Goal: Transaction & Acquisition: Purchase product/service

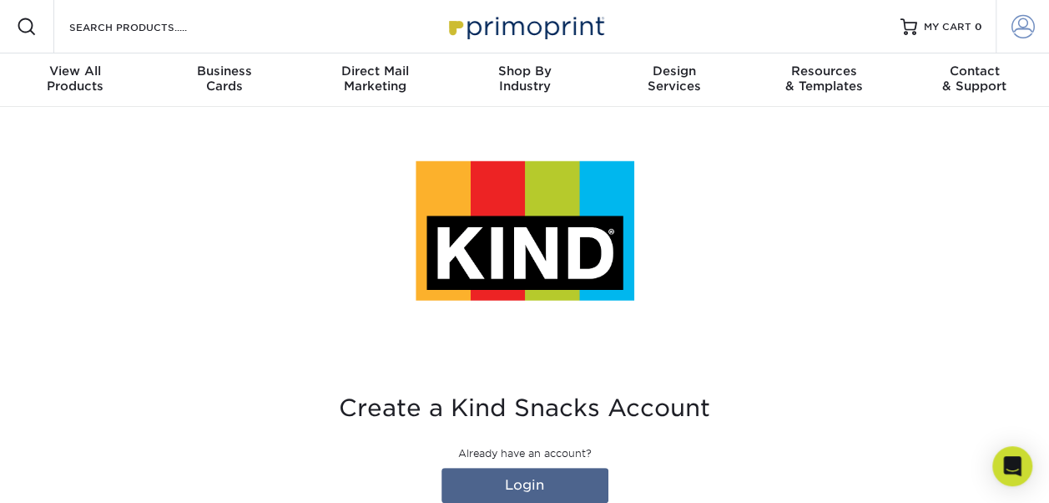
click at [1017, 27] on span at bounding box center [1023, 26] width 23 height 23
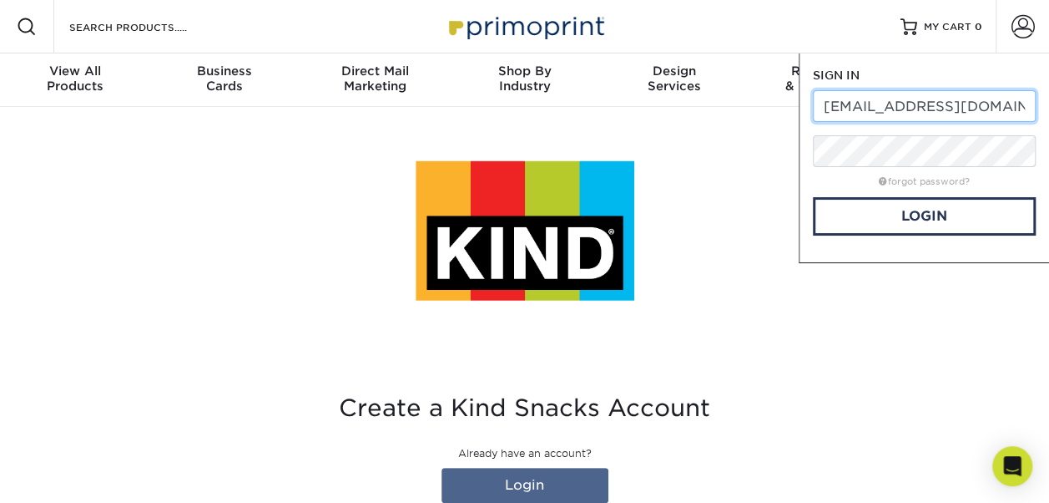
click at [832, 107] on input "[EMAIL_ADDRESS][DOMAIN_NAME]" at bounding box center [924, 106] width 223 height 32
type input "Office@kindsnacks.com"
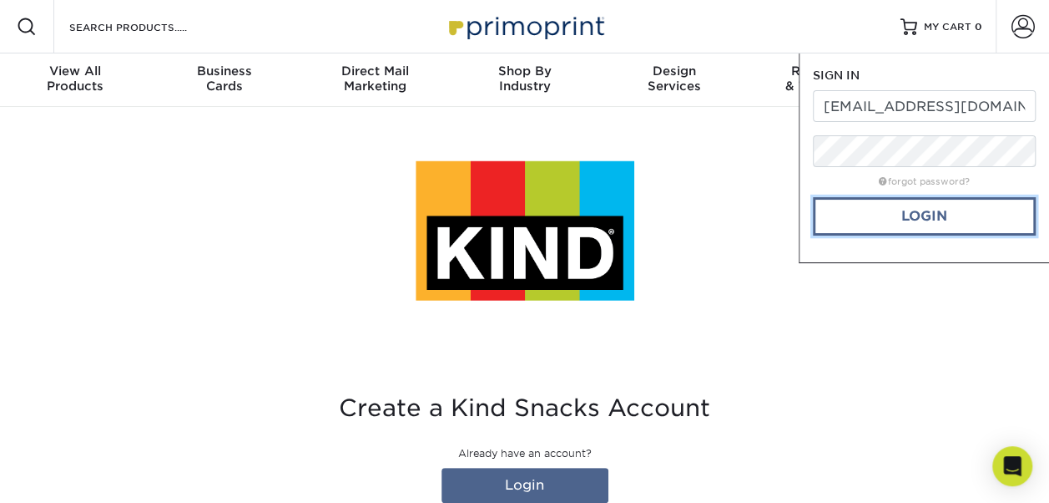
click at [918, 210] on link "Login" at bounding box center [924, 216] width 223 height 38
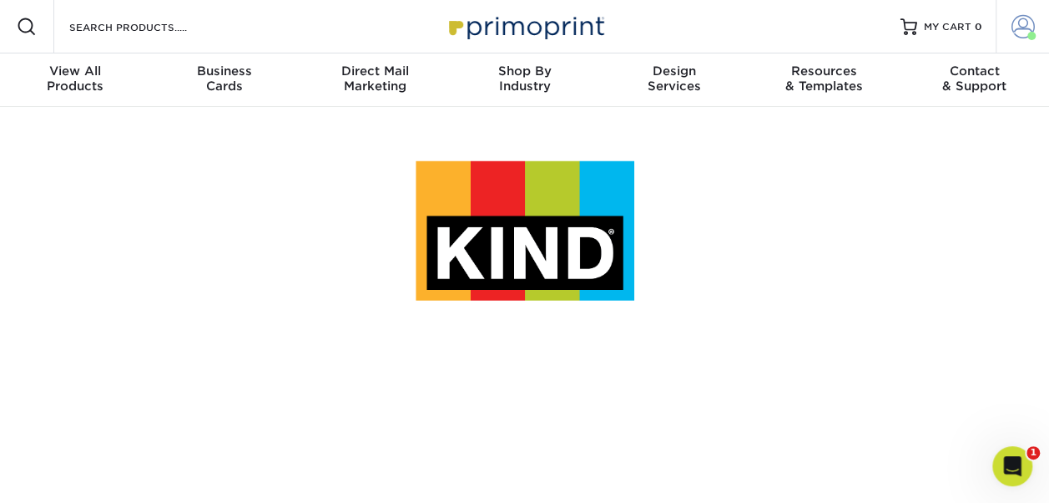
click at [1028, 23] on span at bounding box center [1023, 26] width 23 height 23
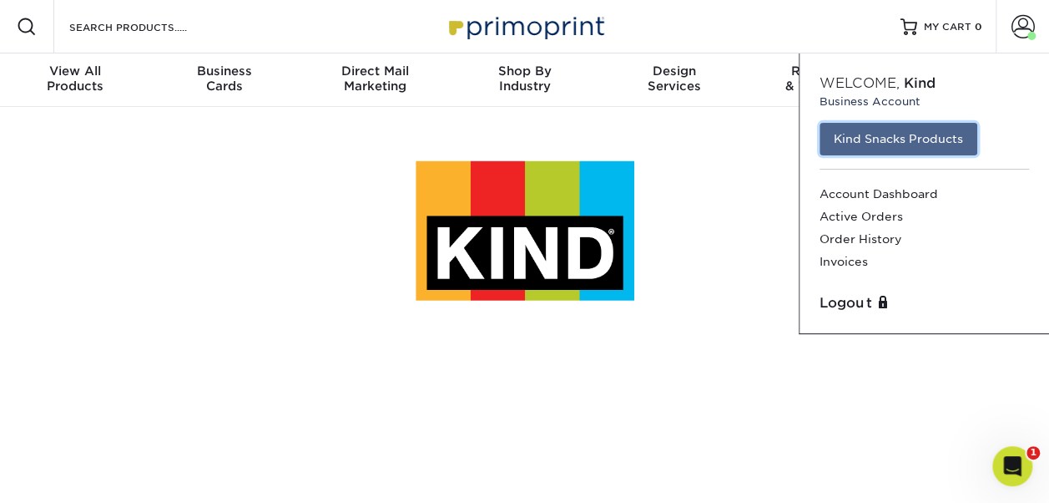
click at [897, 144] on link "Kind Snacks Products" at bounding box center [899, 139] width 158 height 32
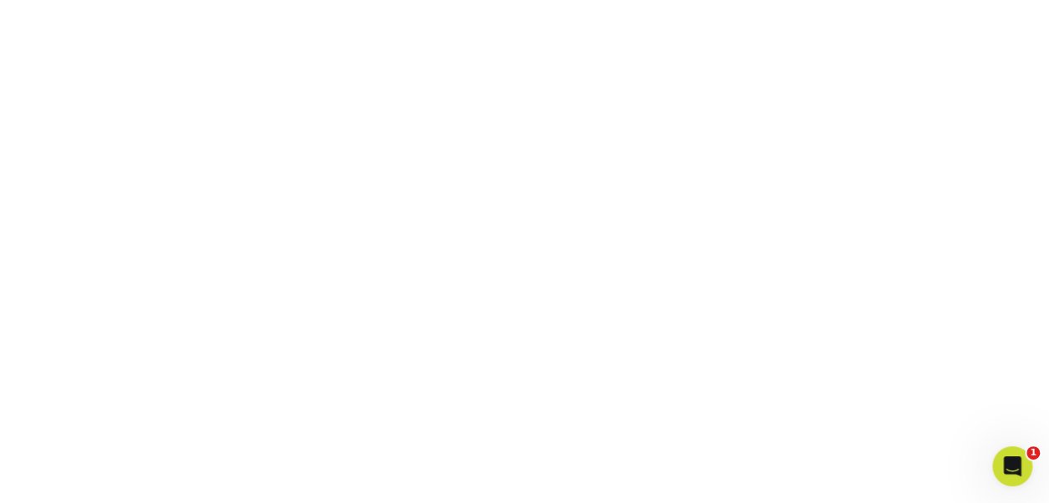
scroll to position [551, 0]
drag, startPoint x: 0, startPoint y: 0, endPoint x: 1005, endPoint y: 258, distance: 1037.8
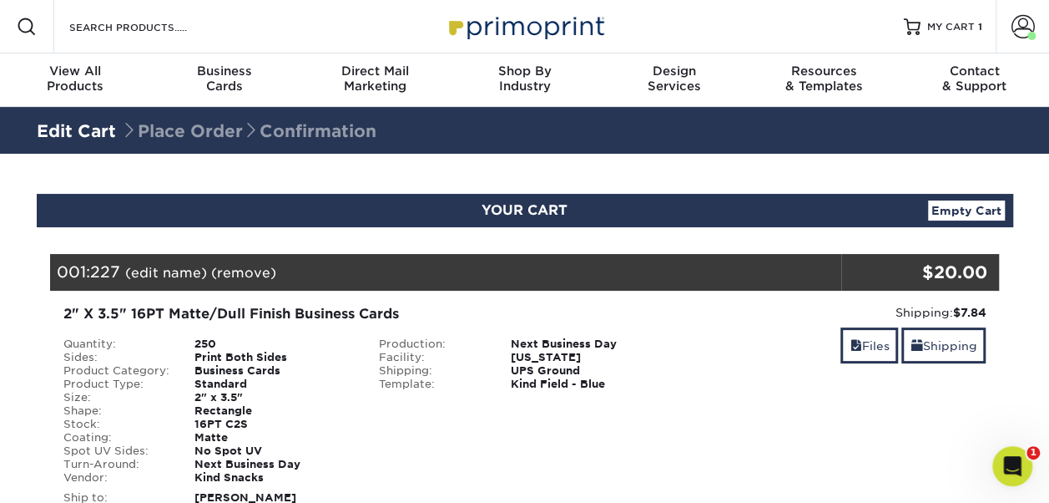
click at [60, 132] on link "Edit Cart" at bounding box center [76, 131] width 79 height 20
click at [83, 146] on div "Edit Cart Place Order Confirmation" at bounding box center [525, 130] width 977 height 40
click at [73, 132] on link "Edit Cart" at bounding box center [76, 131] width 79 height 20
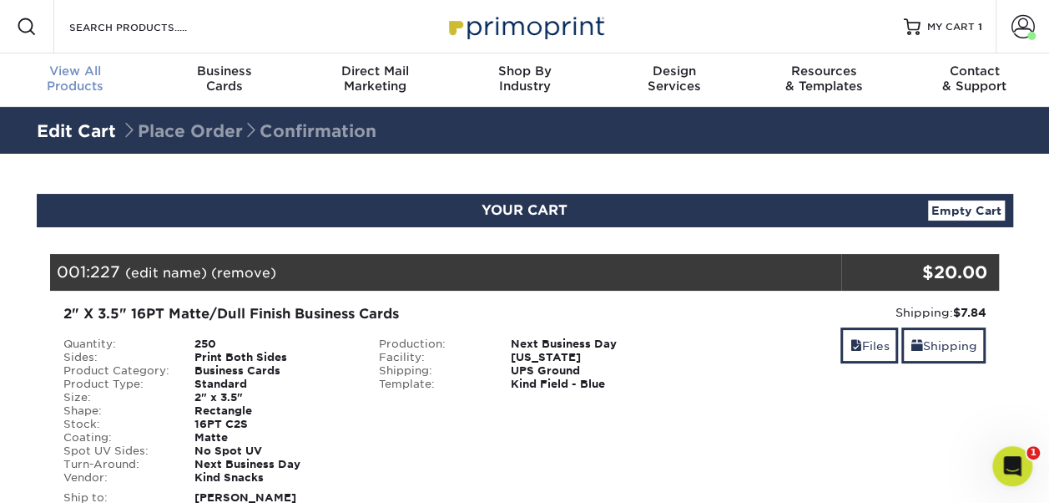
click at [137, 90] on div "View All Products" at bounding box center [75, 78] width 150 height 30
click at [964, 24] on span "MY CART" at bounding box center [952, 27] width 48 height 14
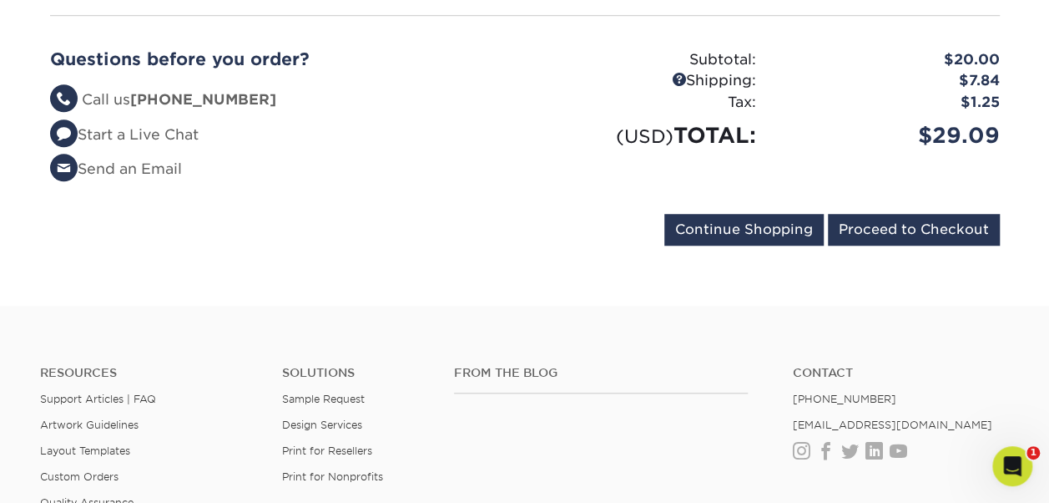
scroll to position [574, 0]
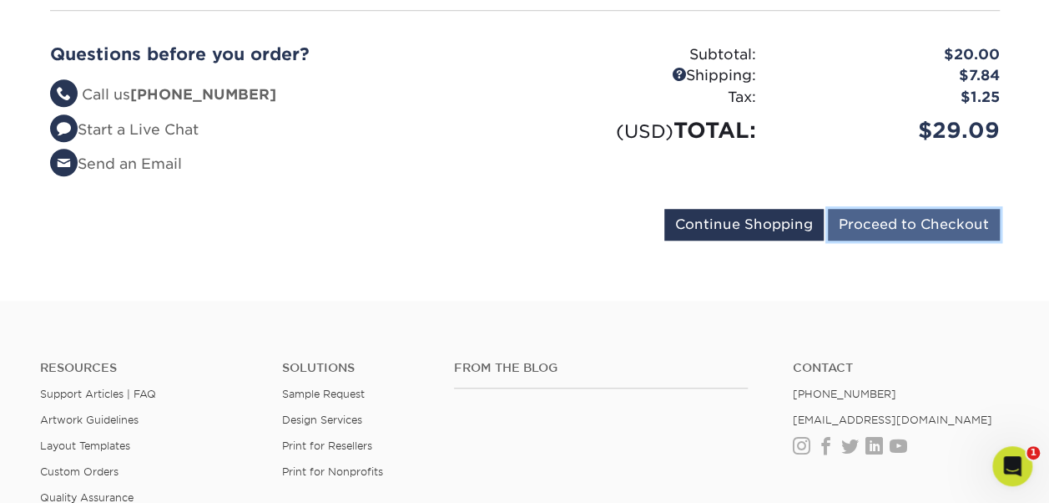
click at [918, 228] on input "Proceed to Checkout" at bounding box center [914, 225] width 172 height 32
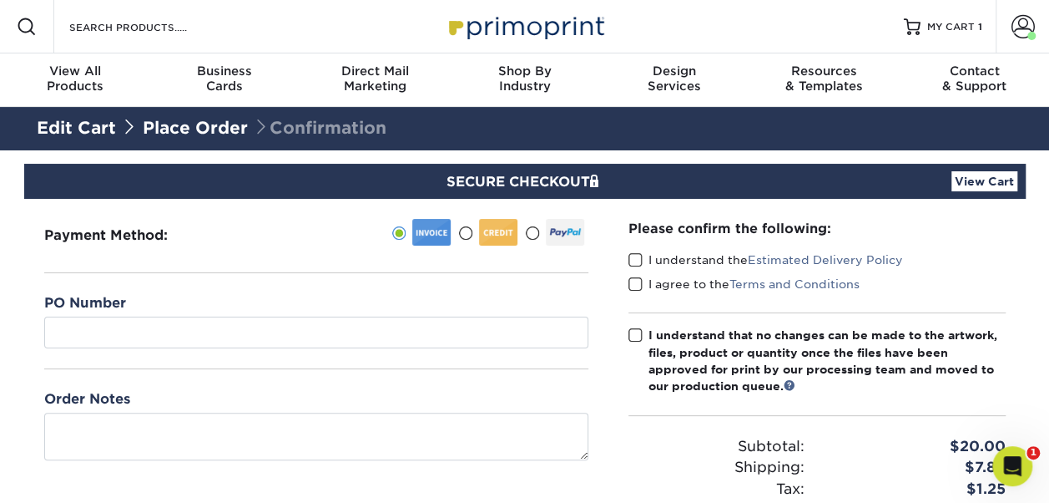
click at [634, 252] on span at bounding box center [636, 260] width 14 height 16
click at [0, 0] on input "I understand the Estimated Delivery Policy" at bounding box center [0, 0] width 0 height 0
click at [631, 286] on span at bounding box center [636, 284] width 14 height 16
click at [0, 0] on input "I agree to the Terms and Conditions" at bounding box center [0, 0] width 0 height 0
click at [632, 327] on span at bounding box center [636, 335] width 14 height 16
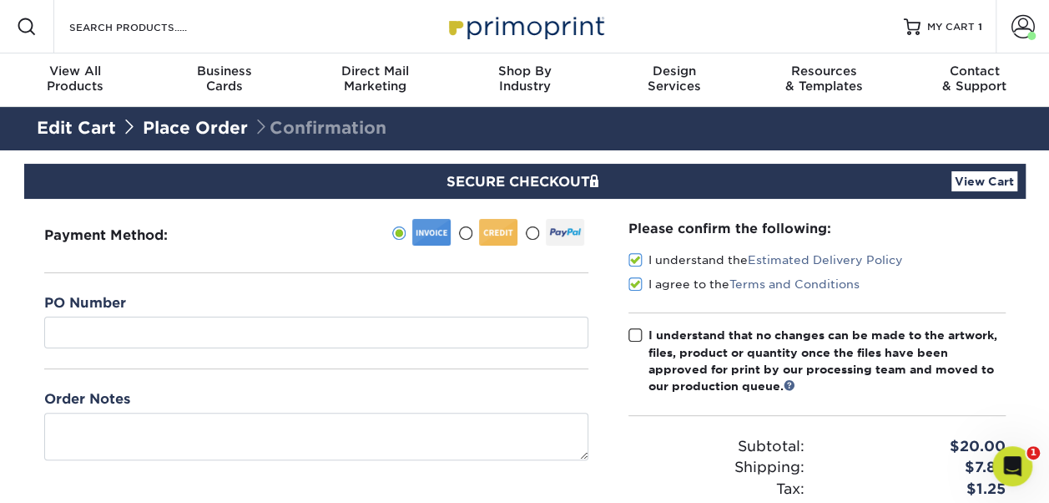
click at [0, 0] on input "I understand that no changes can be made to the artwork, files, product or quan…" at bounding box center [0, 0] width 0 height 0
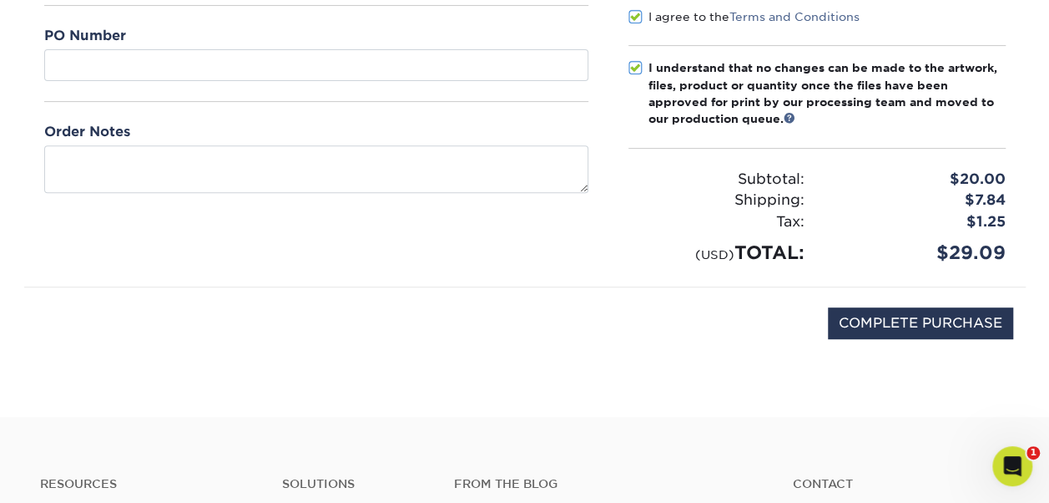
scroll to position [278, 0]
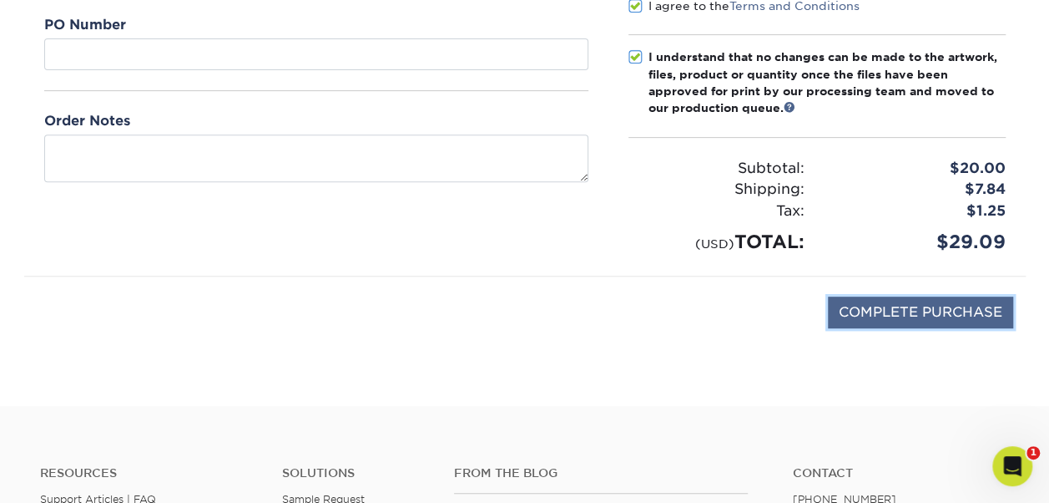
click at [908, 310] on input "COMPLETE PURCHASE" at bounding box center [920, 312] width 185 height 32
type input "PROCESSING, PLEASE WAIT..."
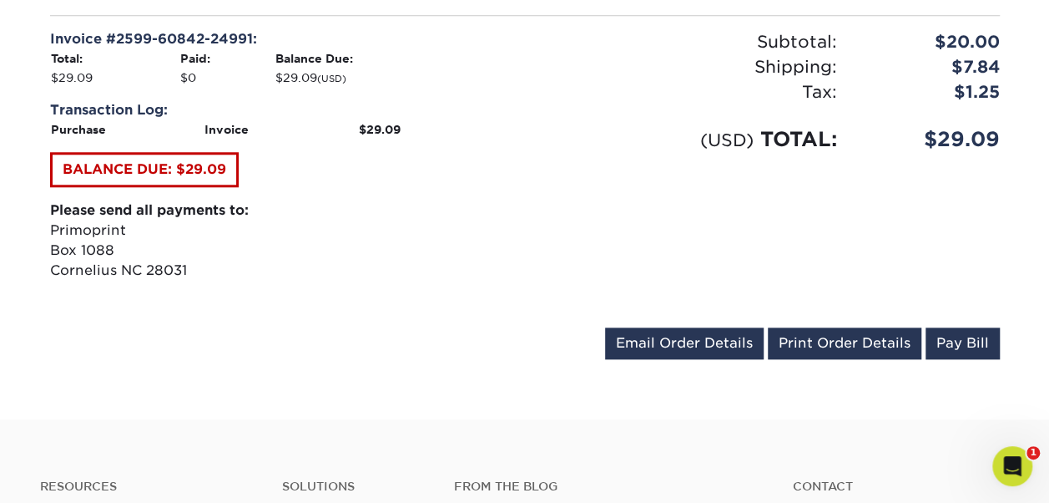
scroll to position [762, 0]
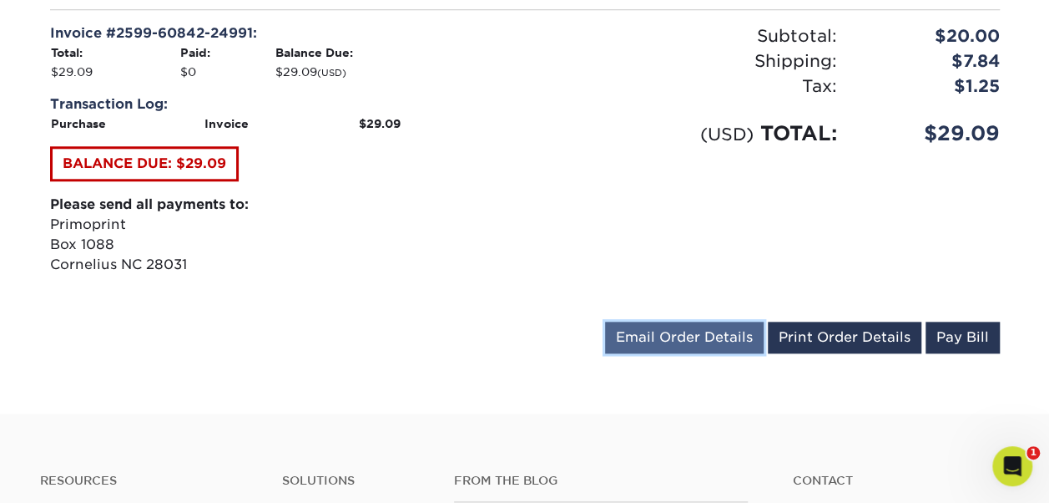
click at [693, 336] on link "Email Order Details" at bounding box center [684, 337] width 159 height 32
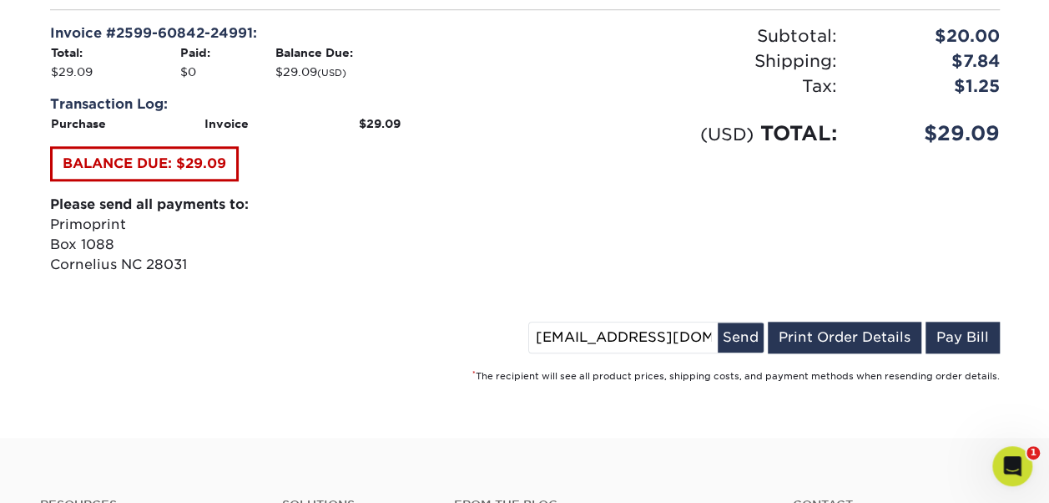
click at [549, 342] on input "[EMAIL_ADDRESS][DOMAIN_NAME]" at bounding box center [623, 337] width 189 height 30
type input "[EMAIL_ADDRESS][DOMAIN_NAME]"
click at [746, 331] on button "Send" at bounding box center [741, 337] width 46 height 30
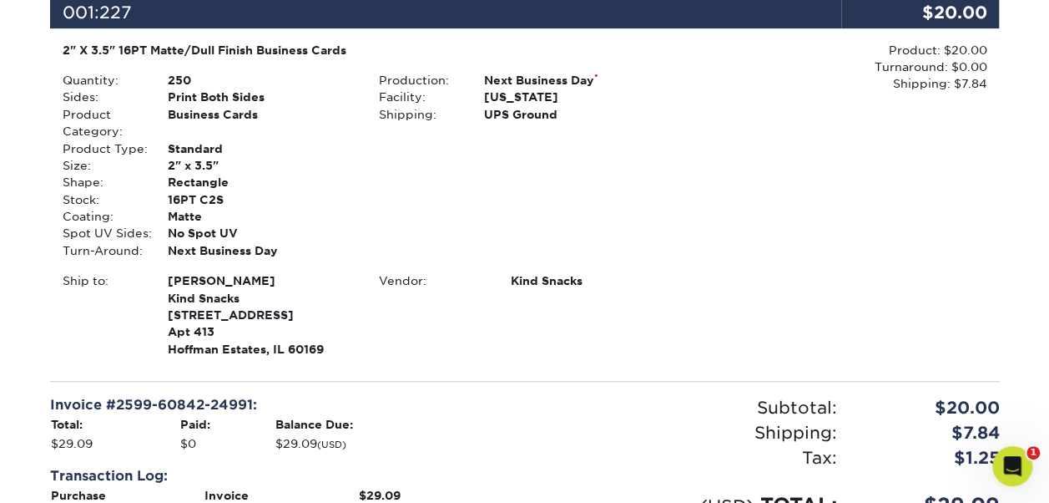
scroll to position [0, 0]
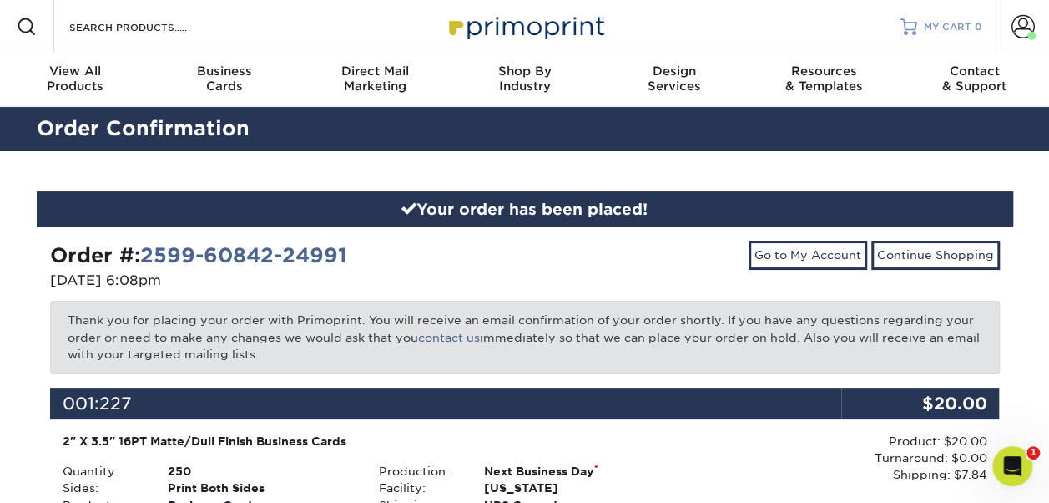
click at [951, 21] on span "MY CART" at bounding box center [948, 27] width 48 height 14
